Goal: Transaction & Acquisition: Purchase product/service

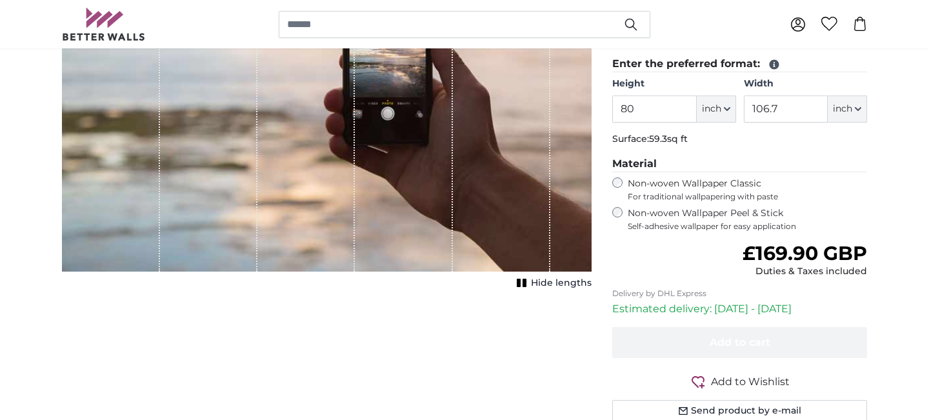
scroll to position [289, 0]
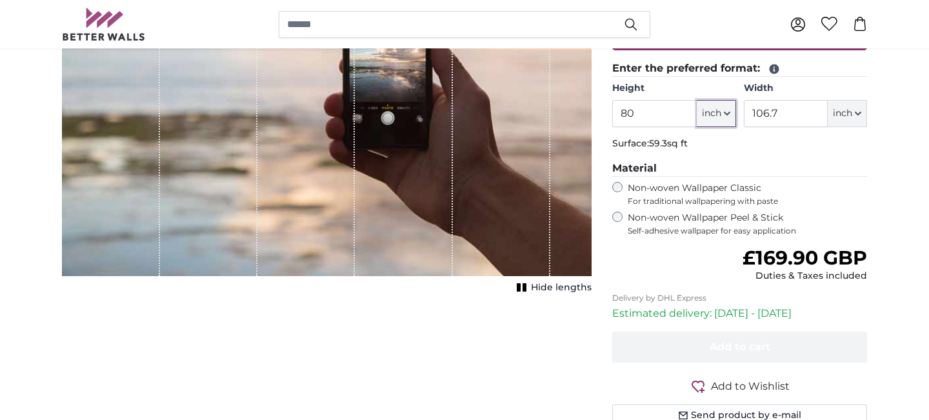
click at [710, 112] on span "inch" at bounding box center [711, 113] width 19 height 13
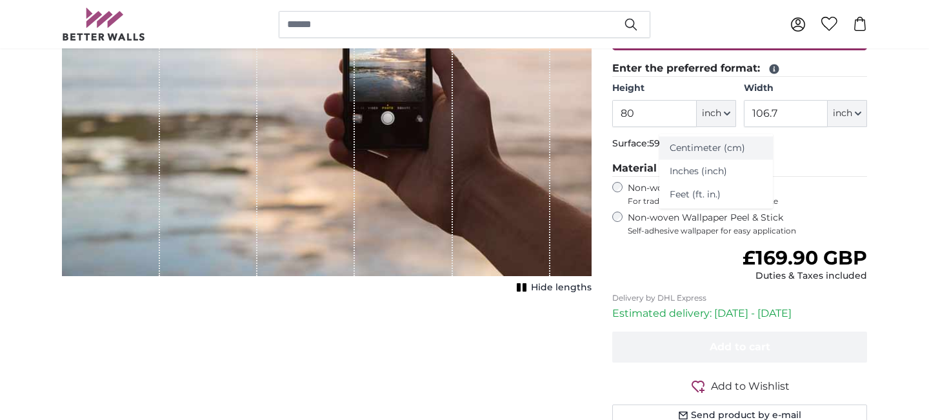
click at [703, 143] on link "Centimeter (cm)" at bounding box center [716, 148] width 114 height 23
type input "203.2"
type input "271.1"
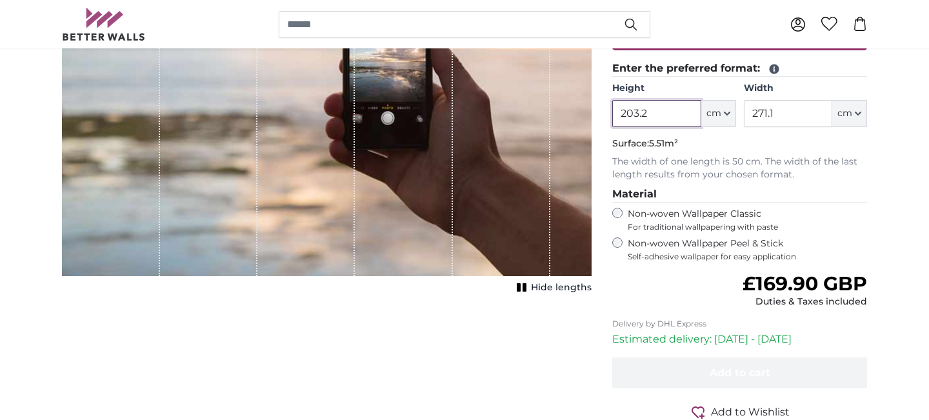
click at [664, 115] on input "203.2" at bounding box center [656, 113] width 88 height 27
type input "154"
click at [796, 118] on input "271.1" at bounding box center [788, 113] width 88 height 27
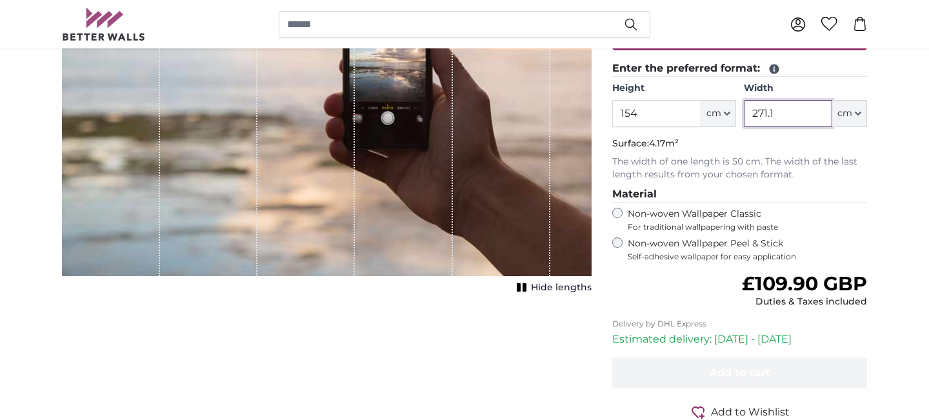
click at [796, 118] on input "271.1" at bounding box center [788, 113] width 88 height 27
type input "311"
